Goal: Transaction & Acquisition: Purchase product/service

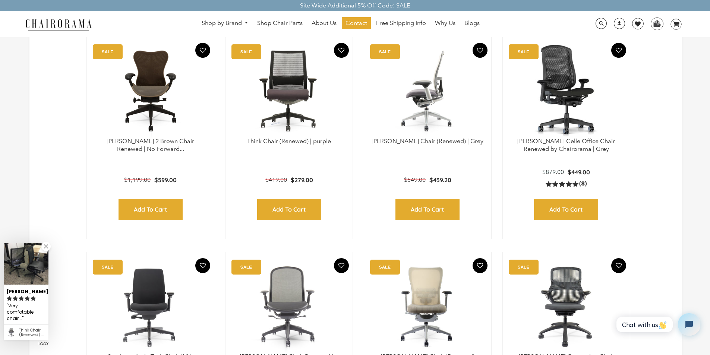
click at [393, 39] on div "Zody Chair (Renewed) | Grey SALE $439.20 $549.00 Add to Cart Quick View" at bounding box center [428, 138] width 128 height 203
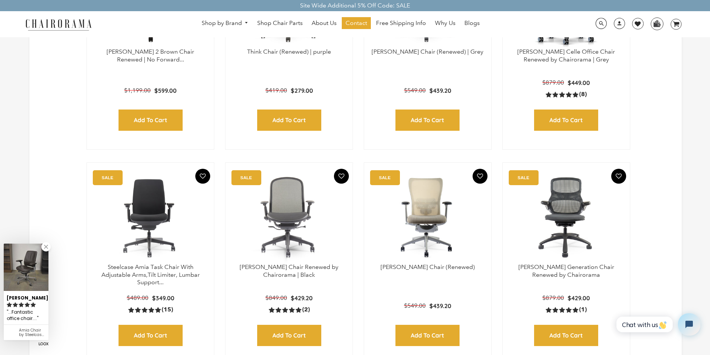
scroll to position [149, 0]
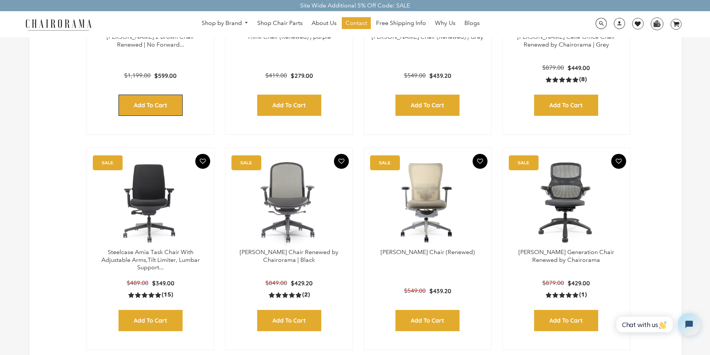
click at [132, 97] on input "Add to Cart" at bounding box center [151, 105] width 64 height 21
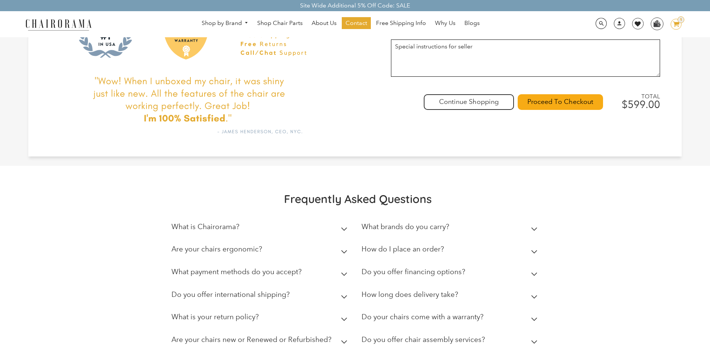
scroll to position [217, 0]
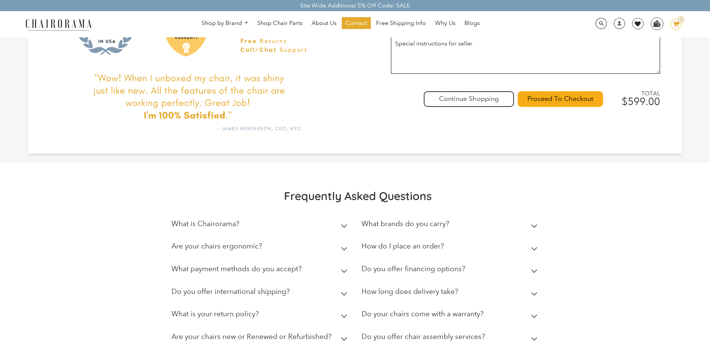
click at [462, 19] on link "Blogs" at bounding box center [472, 23] width 23 height 12
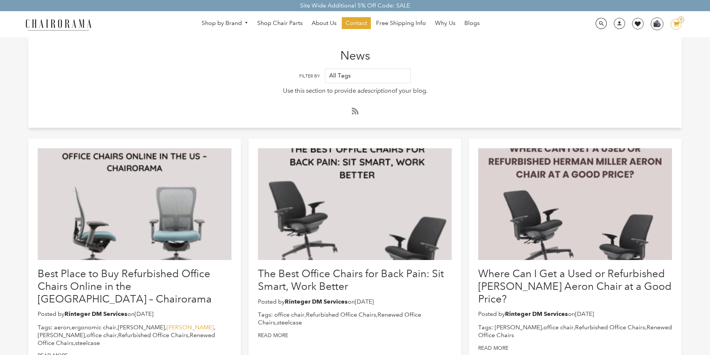
click at [167, 324] on link "[PERSON_NAME]" at bounding box center [190, 327] width 47 height 7
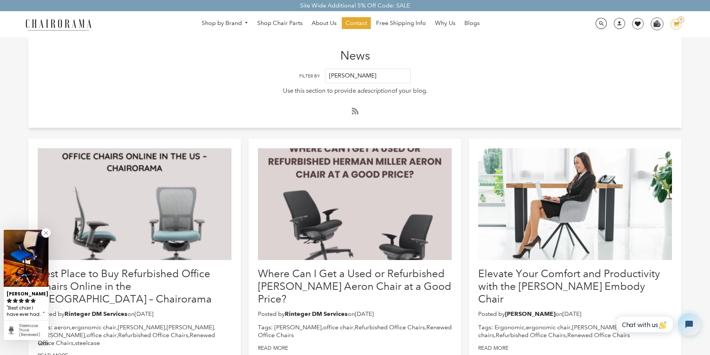
click at [32, 19] on img at bounding box center [58, 24] width 75 height 13
